Goal: Find contact information: Find contact information

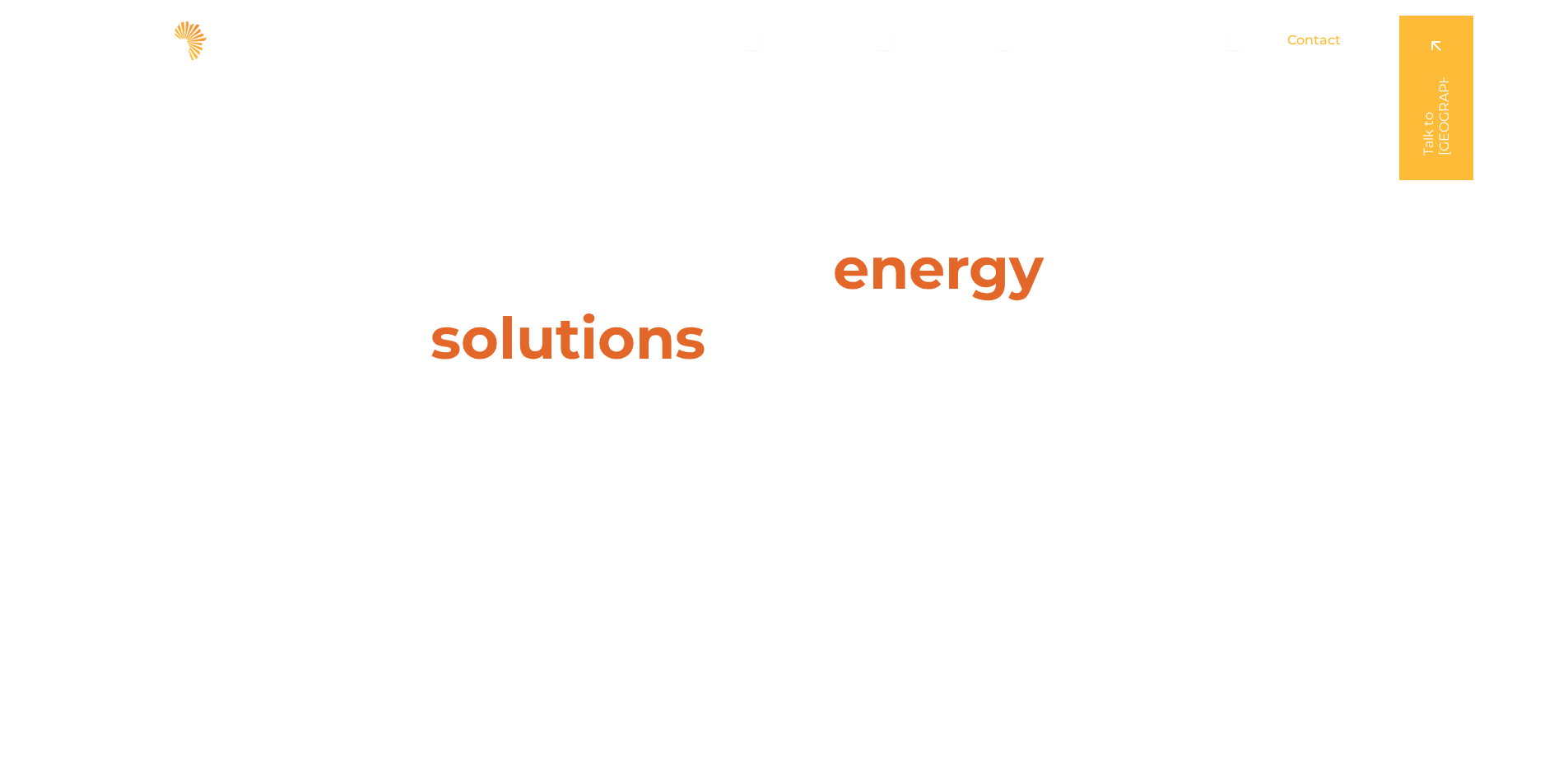
click at [1324, 36] on span "Contact" at bounding box center [1313, 40] width 53 height 20
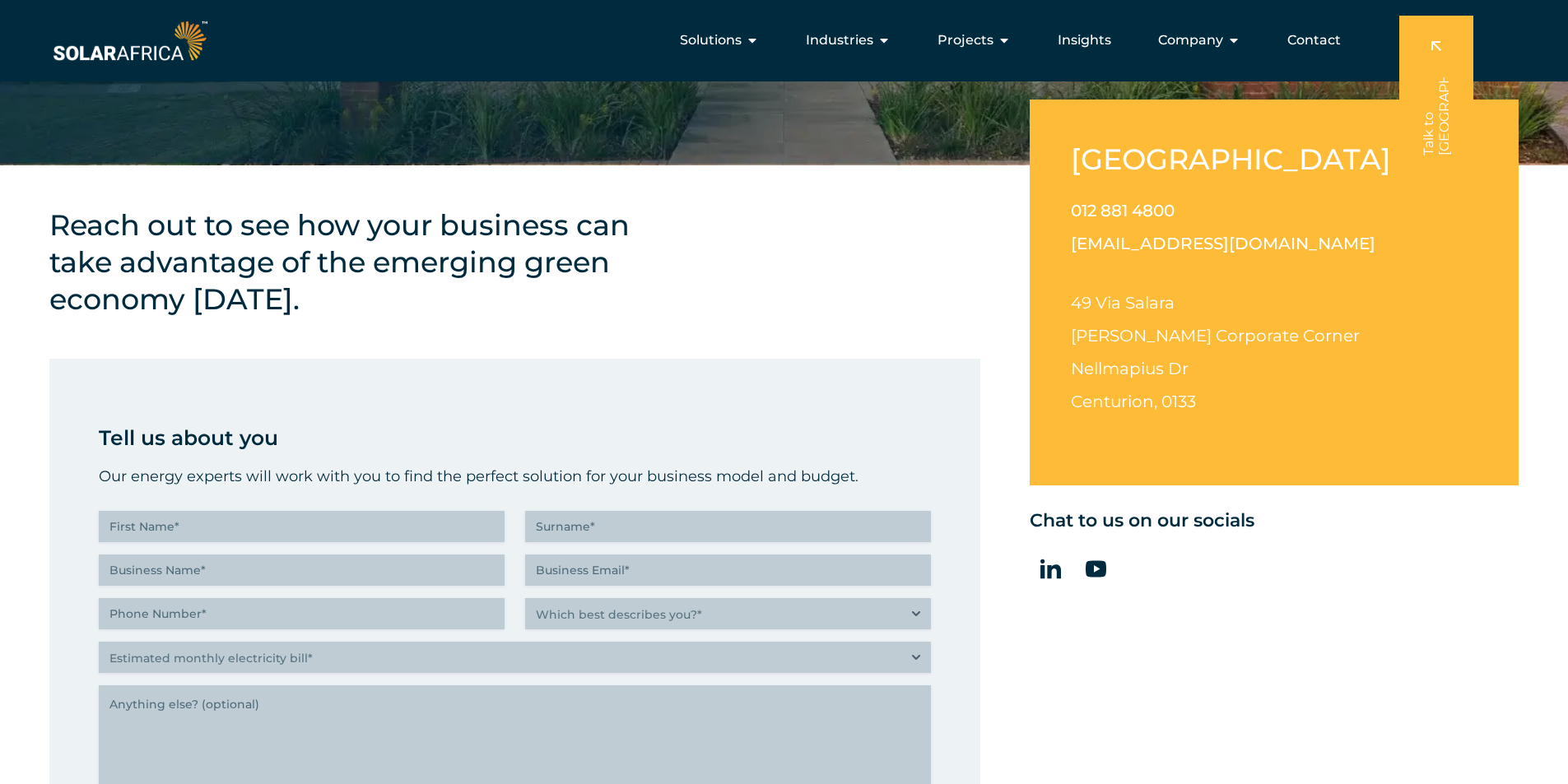
scroll to position [454, 0]
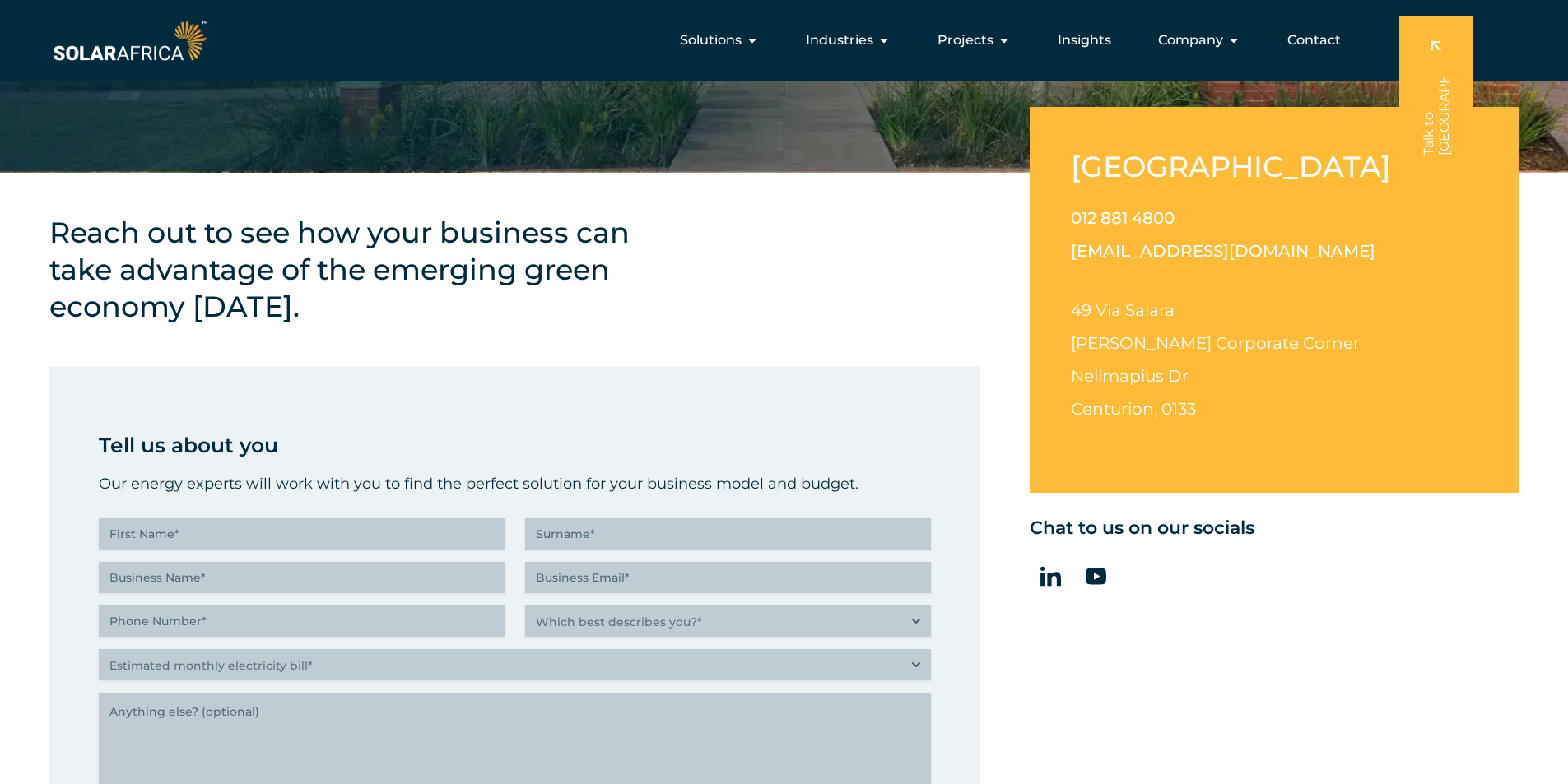
drag, startPoint x: 1574, startPoint y: 81, endPoint x: 1574, endPoint y: 180, distance: 99.6
